Goal: Check status: Check status

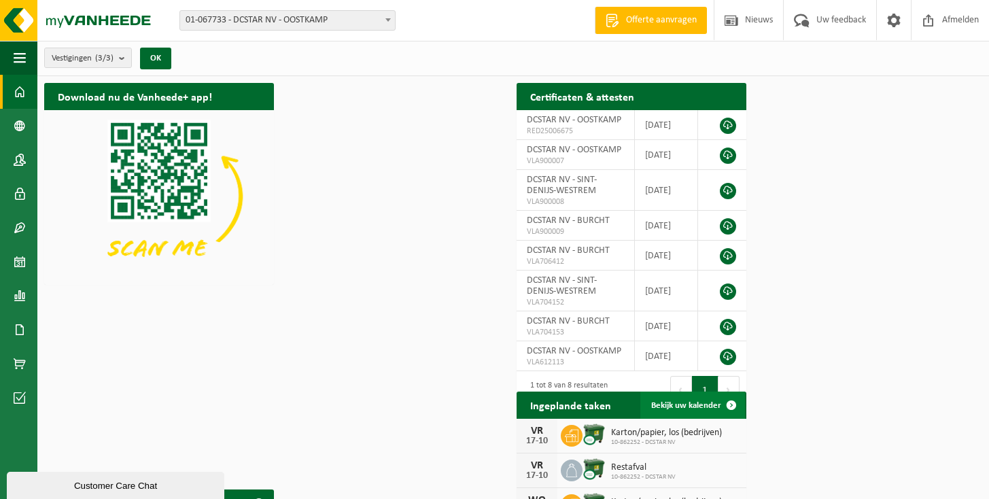
click at [721, 410] on span "Bekijk uw kalender" at bounding box center [686, 405] width 70 height 9
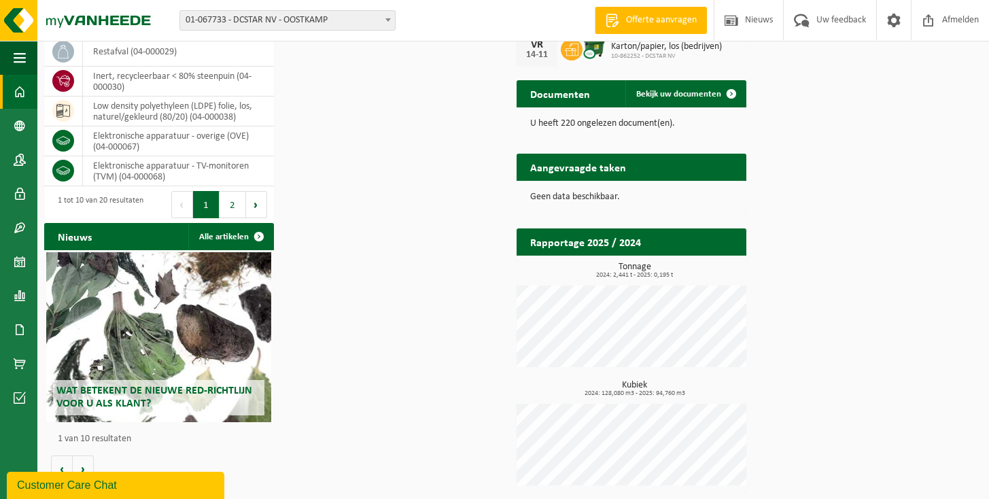
scroll to position [707, 0]
click at [490, 27] on div "Vestiging: 01-067733 - DCSTAR NV - OOSTKAMP 10-862252 - DCSTAR NV - SINT-DENIJS…" at bounding box center [494, 20] width 989 height 41
click at [939, 24] on span at bounding box center [929, 20] width 20 height 40
